Goal: Task Accomplishment & Management: Use online tool/utility

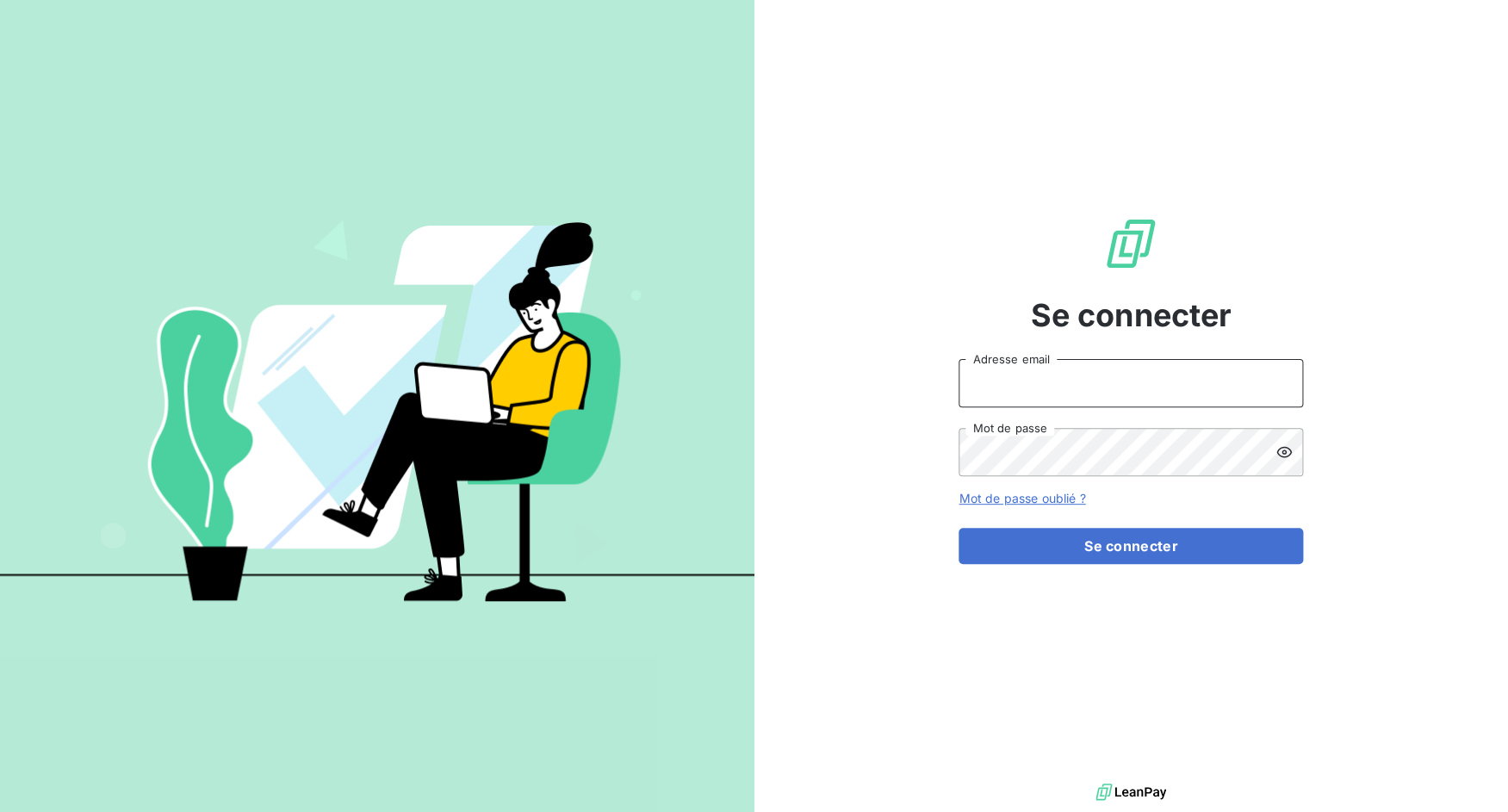
click at [1040, 372] on input "Adresse email" at bounding box center [1130, 383] width 344 height 48
drag, startPoint x: 1016, startPoint y: 383, endPoint x: 1195, endPoint y: 383, distance: 179.0
click at [1192, 383] on input "admin@3dcelo" at bounding box center [1130, 383] width 344 height 48
type input "admin@tecnifibre"
click at [958, 528] on button "Se connecter" at bounding box center [1130, 546] width 344 height 36
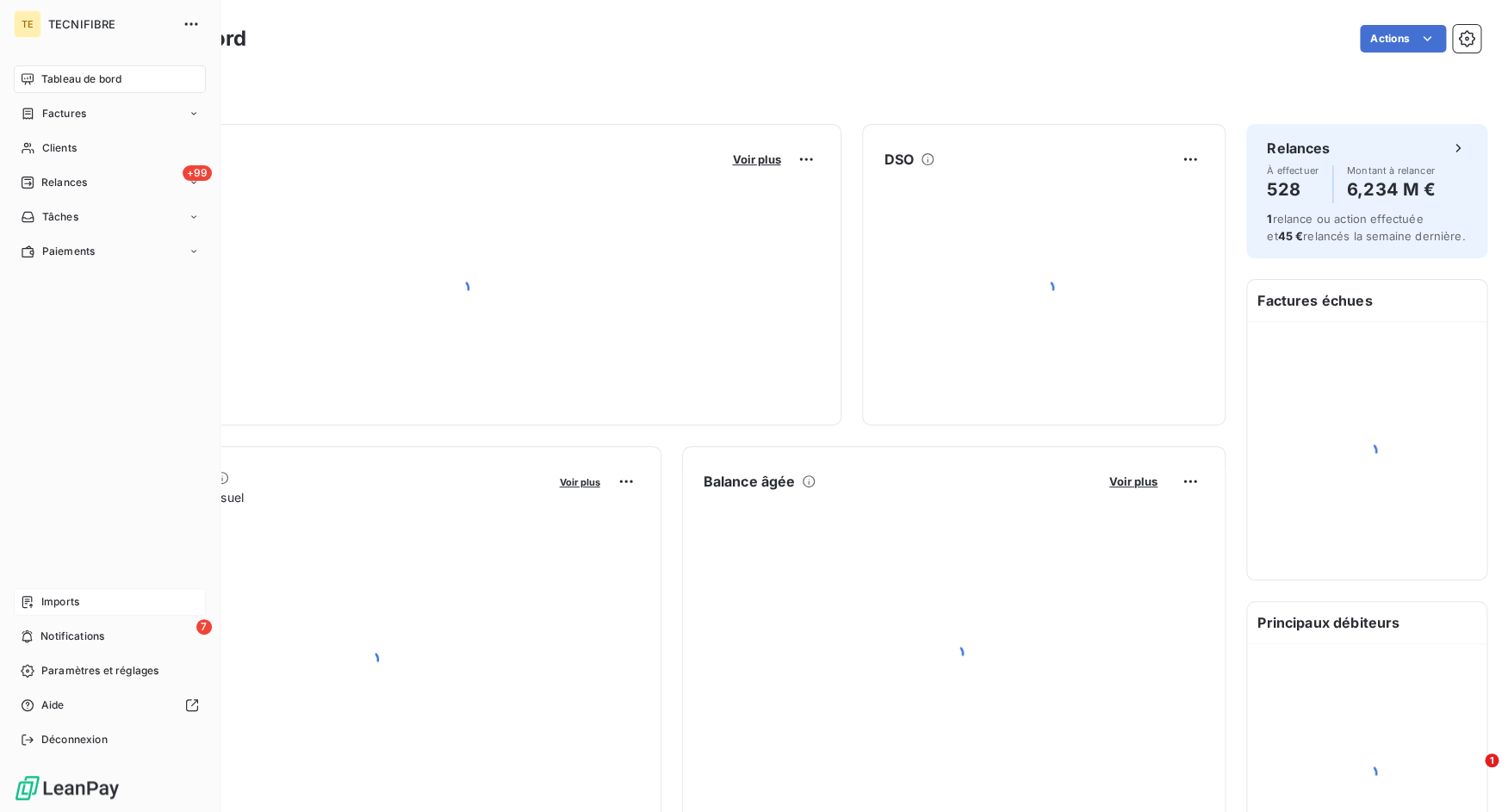
click at [32, 606] on icon at bounding box center [27, 602] width 11 height 12
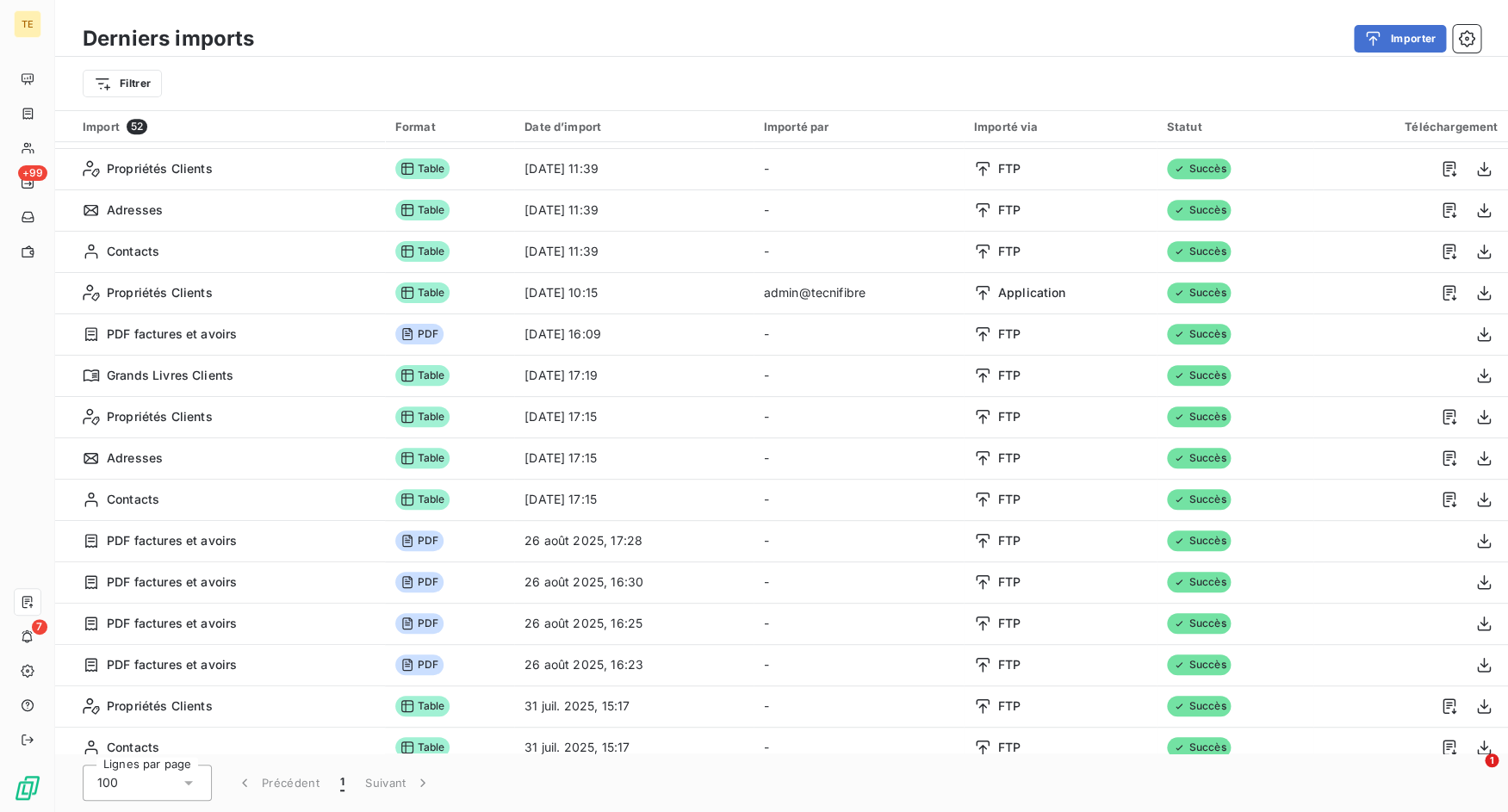
scroll to position [216, 0]
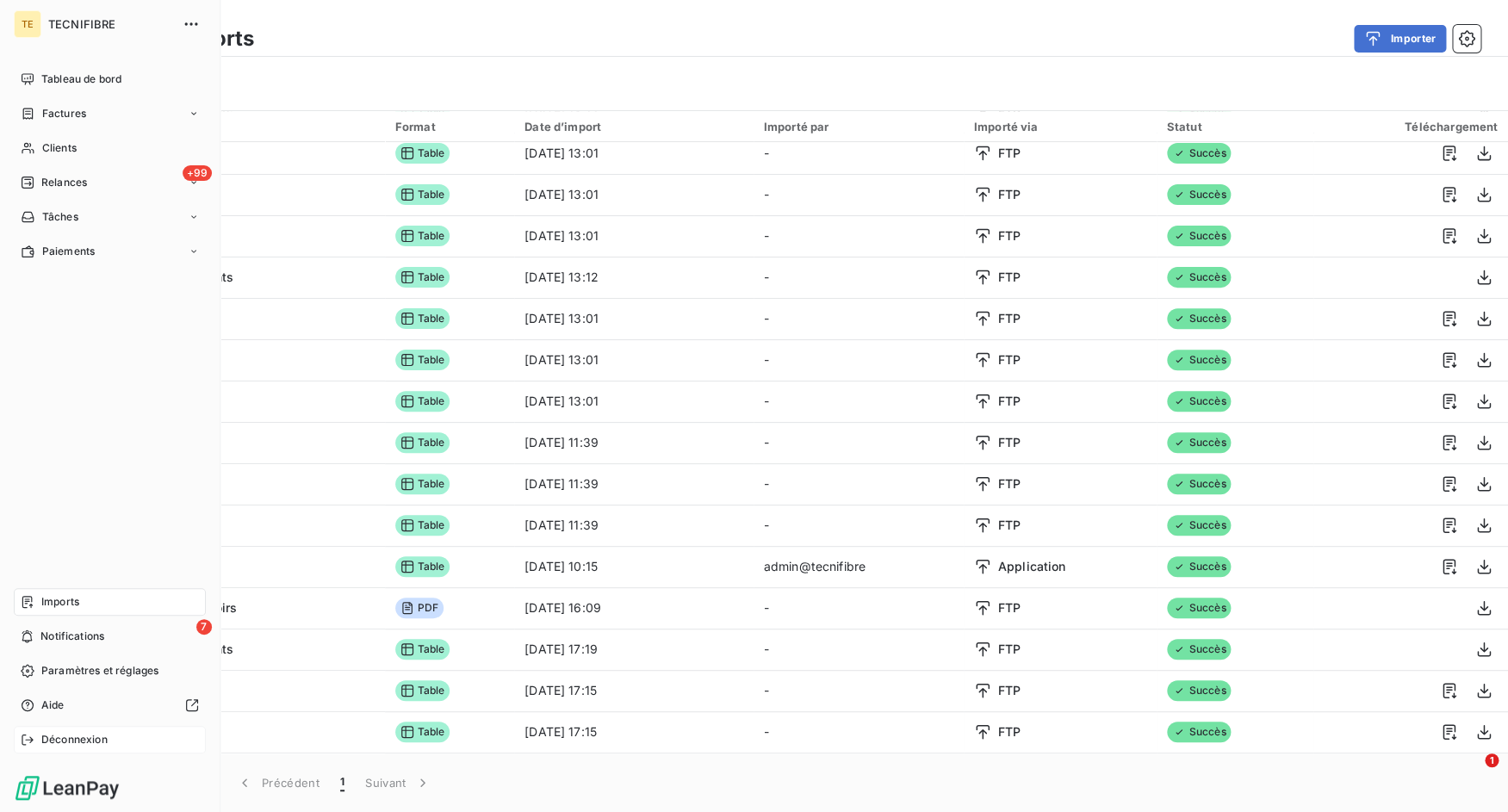
click at [35, 752] on div "Déconnexion" at bounding box center [110, 739] width 192 height 27
